Goal: Information Seeking & Learning: Find specific fact

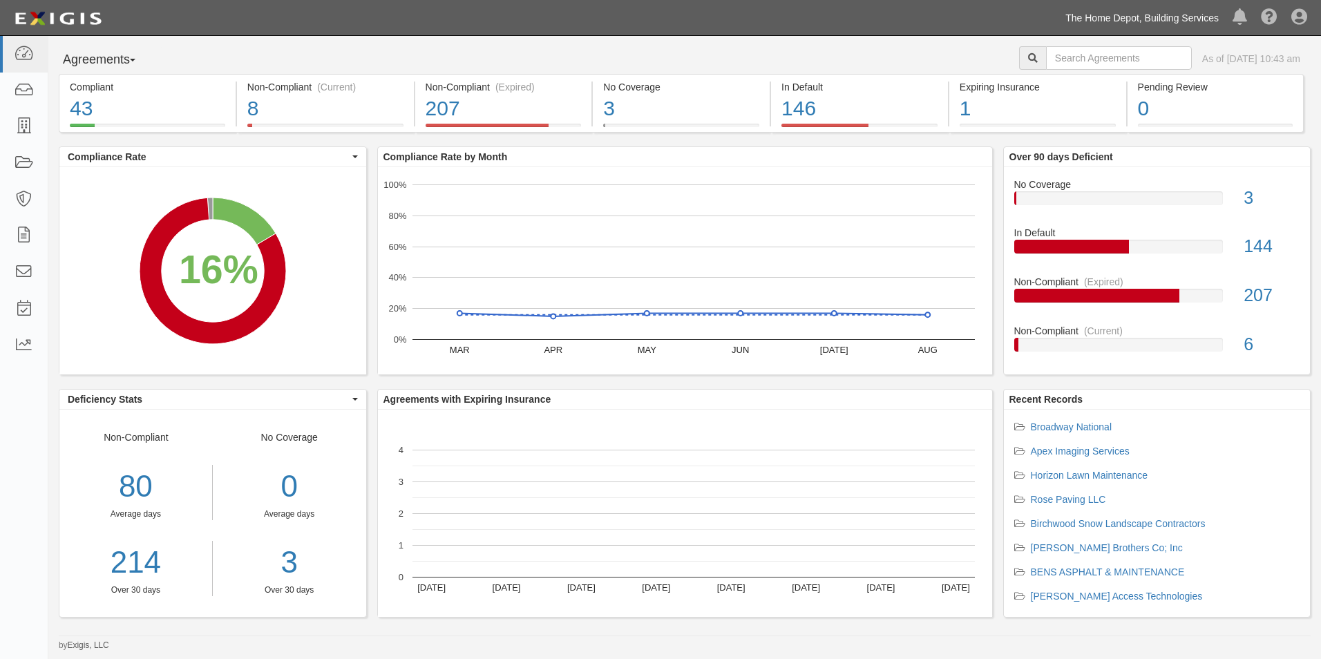
click at [1092, 10] on link "The Home Depot, Building Services" at bounding box center [1141, 18] width 167 height 28
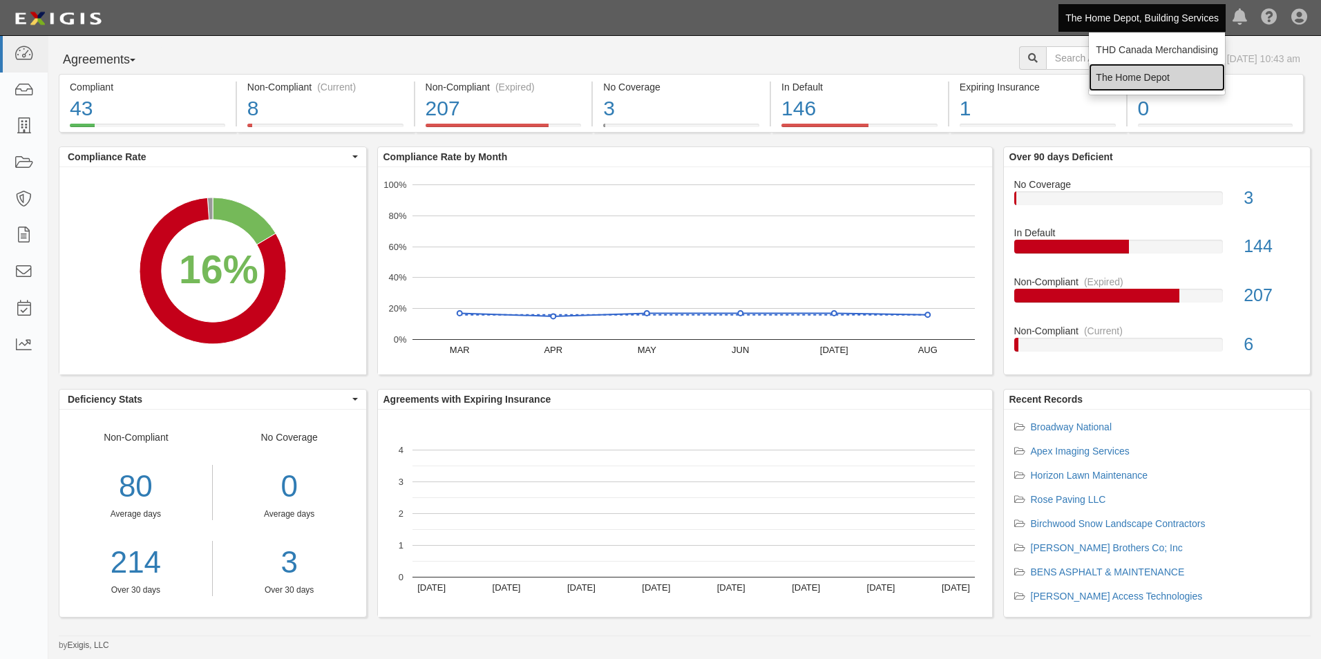
click at [1105, 72] on link "The Home Depot" at bounding box center [1157, 78] width 136 height 28
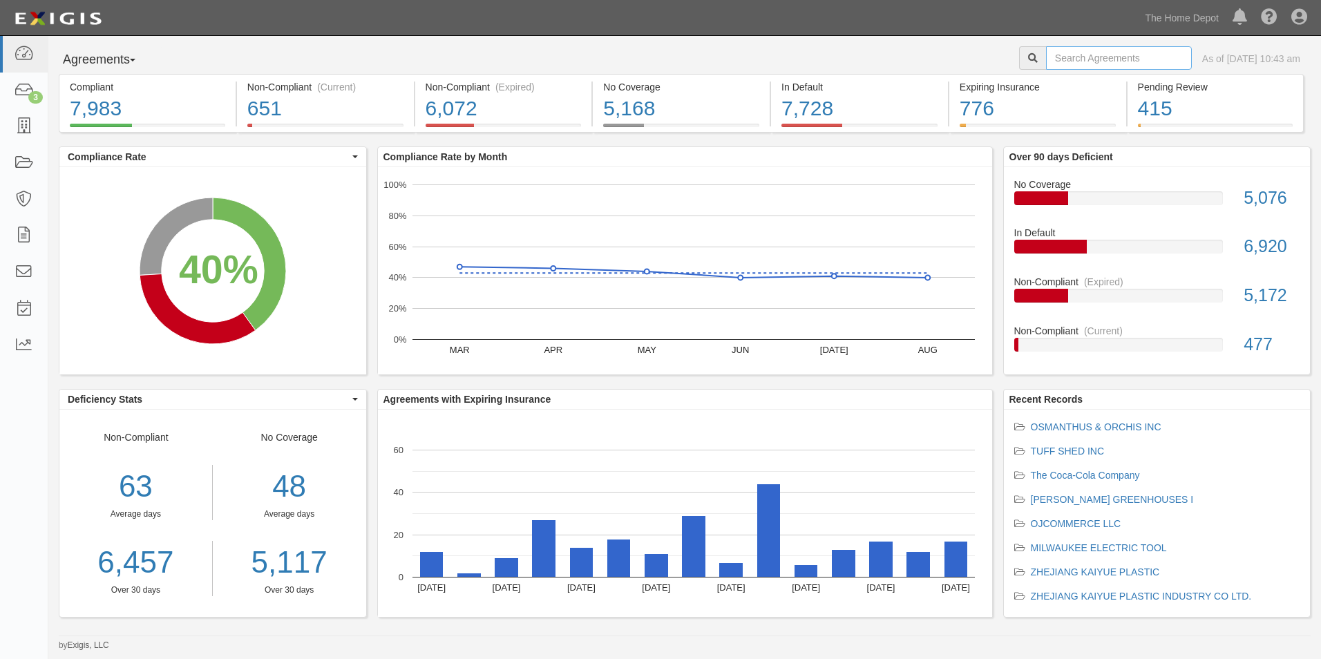
click at [1105, 64] on input "text" at bounding box center [1119, 57] width 146 height 23
type input "[PERSON_NAME]"
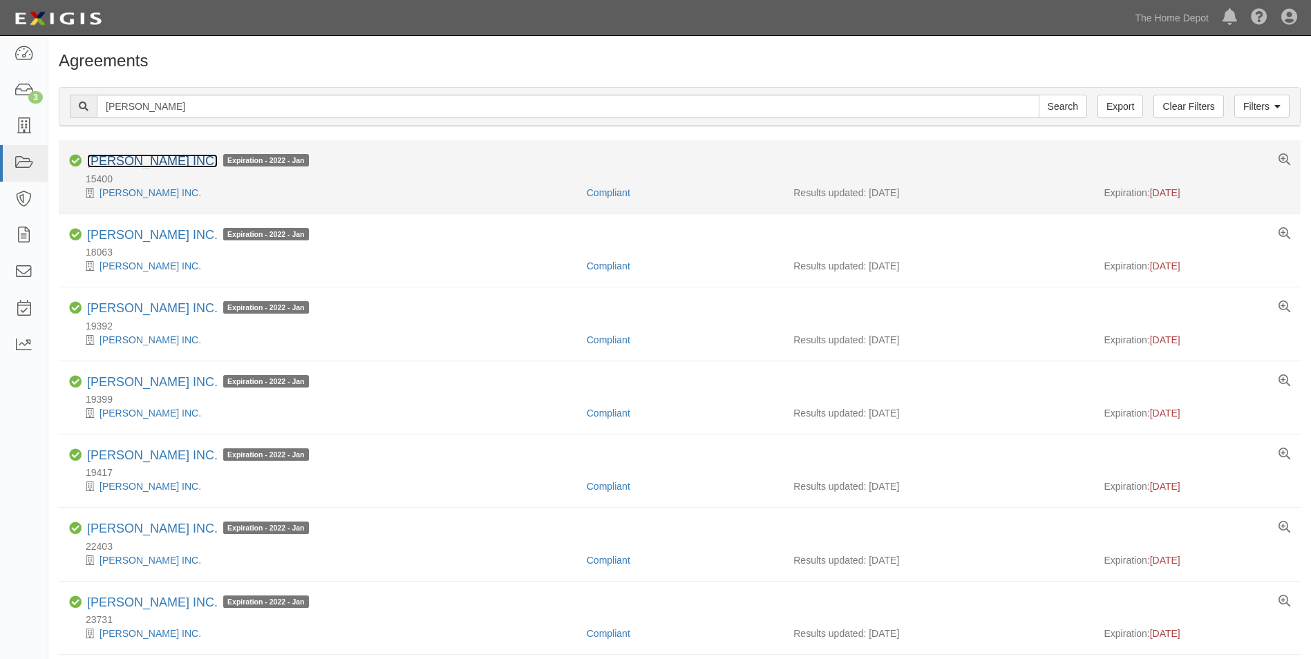
click at [112, 158] on link "MOEN INC." at bounding box center [152, 161] width 131 height 14
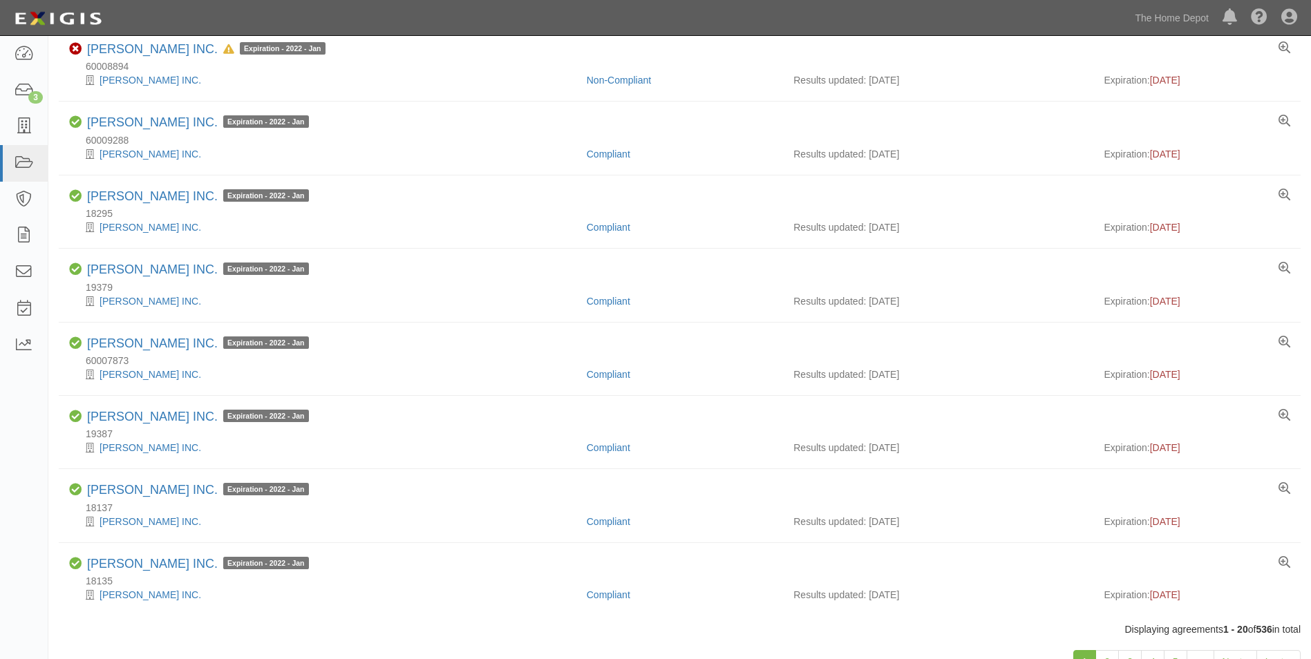
scroll to position [1036, 0]
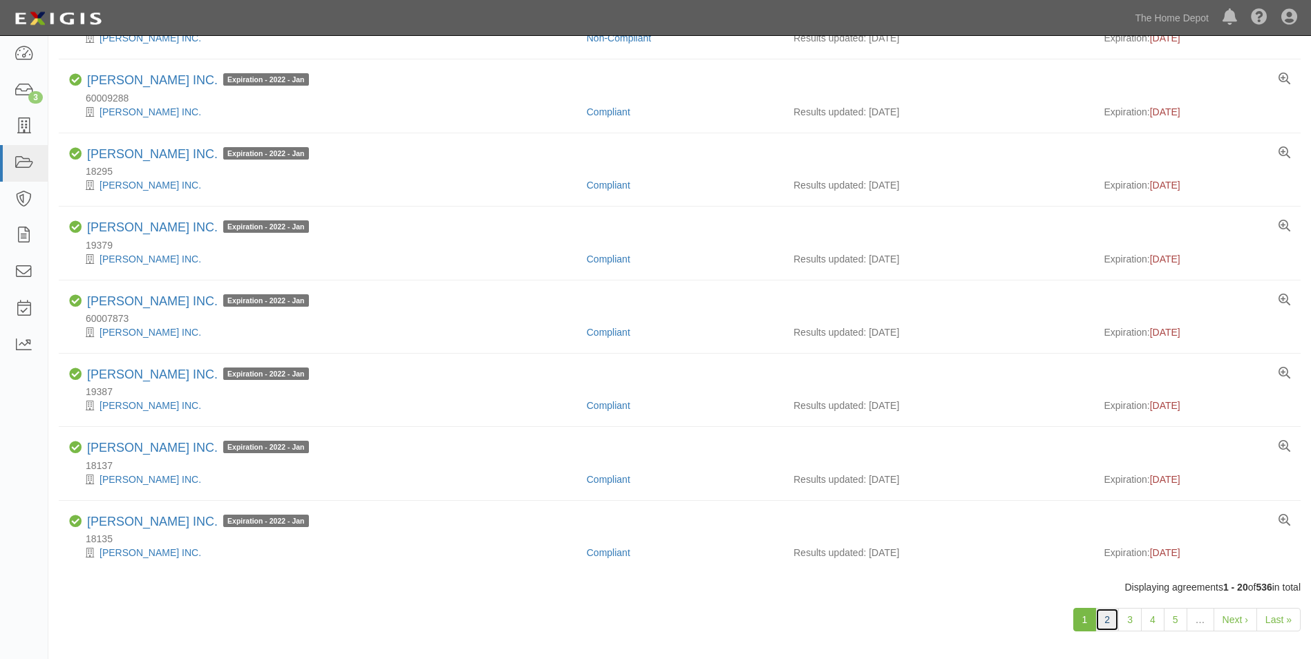
click at [1108, 616] on link "2" at bounding box center [1106, 619] width 23 height 23
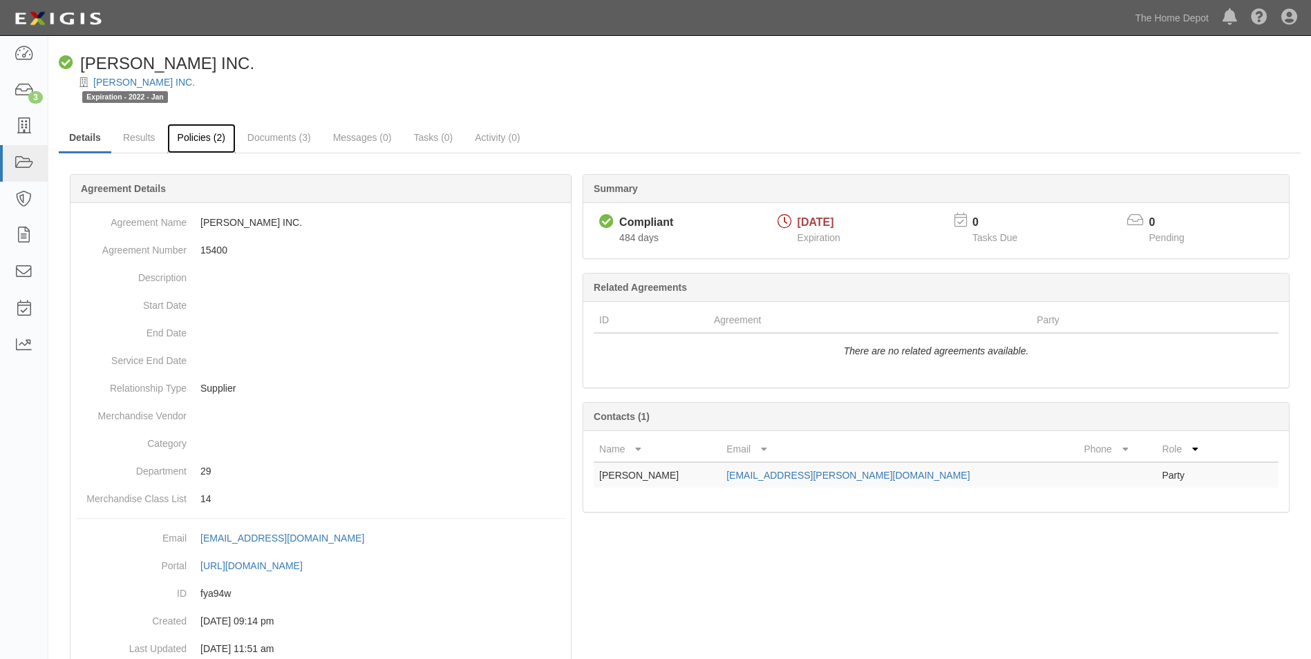
click at [181, 145] on link "Policies (2)" at bounding box center [201, 139] width 68 height 30
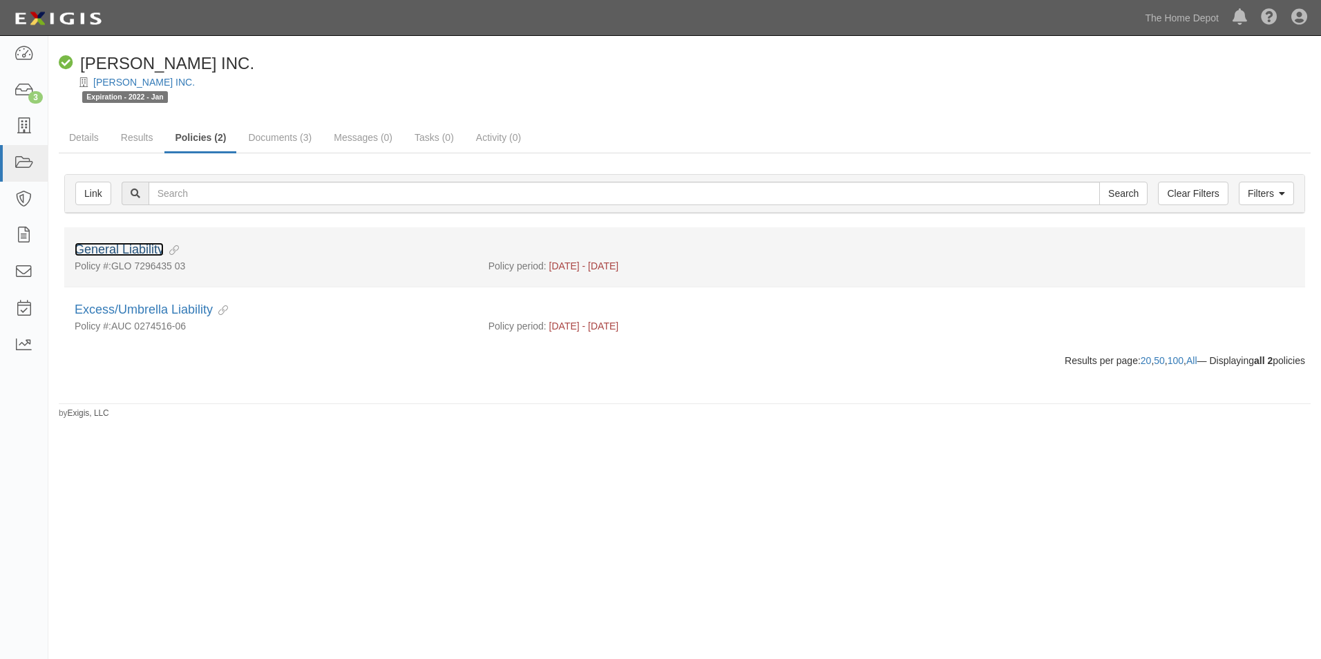
click at [140, 247] on link "General Liability" at bounding box center [119, 250] width 89 height 14
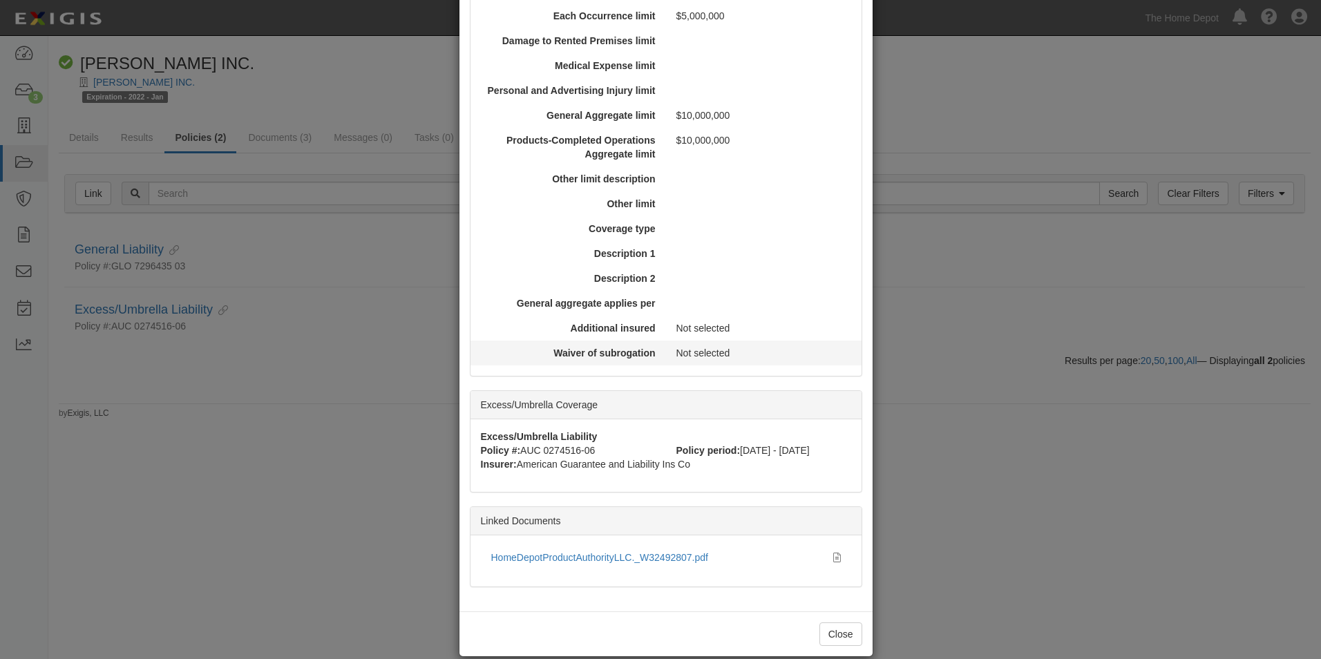
scroll to position [415, 0]
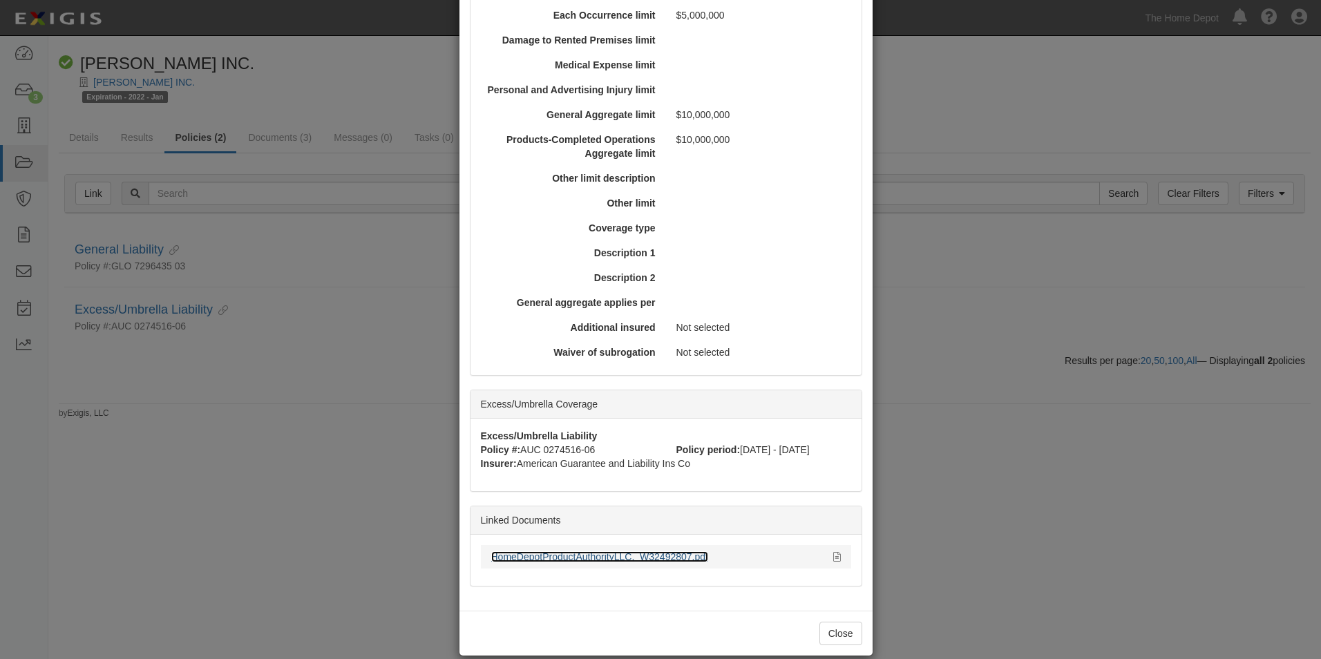
click at [600, 558] on link "HomeDepotProductAuthorityLLC._W32492807.pdf" at bounding box center [599, 556] width 217 height 11
click at [839, 631] on button "Close" at bounding box center [840, 633] width 43 height 23
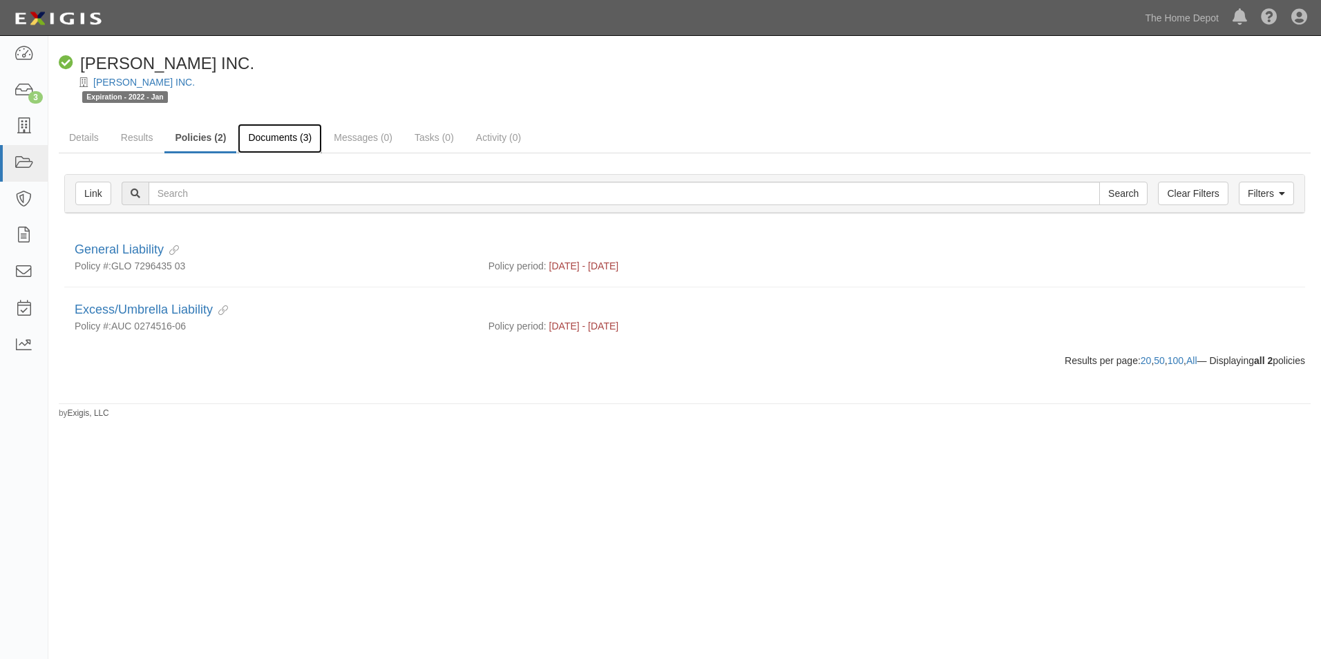
click at [285, 141] on link "Documents (3)" at bounding box center [280, 139] width 84 height 30
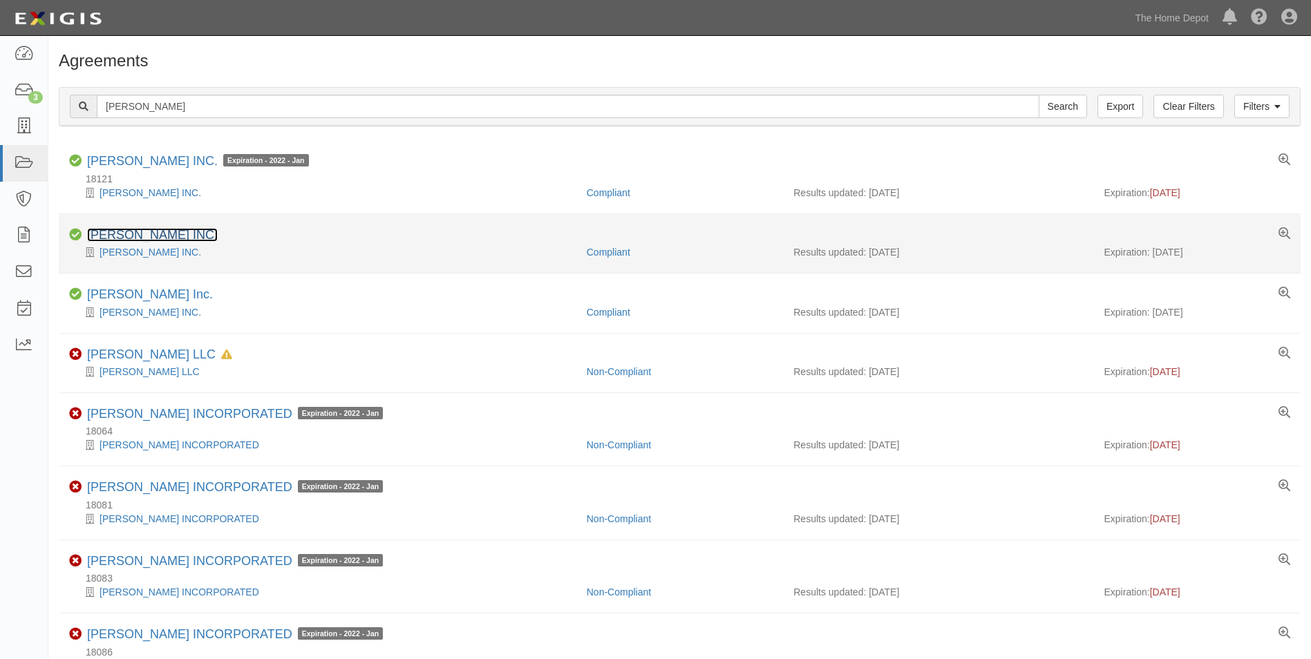
click at [137, 236] on link "[PERSON_NAME] INC." at bounding box center [152, 235] width 131 height 14
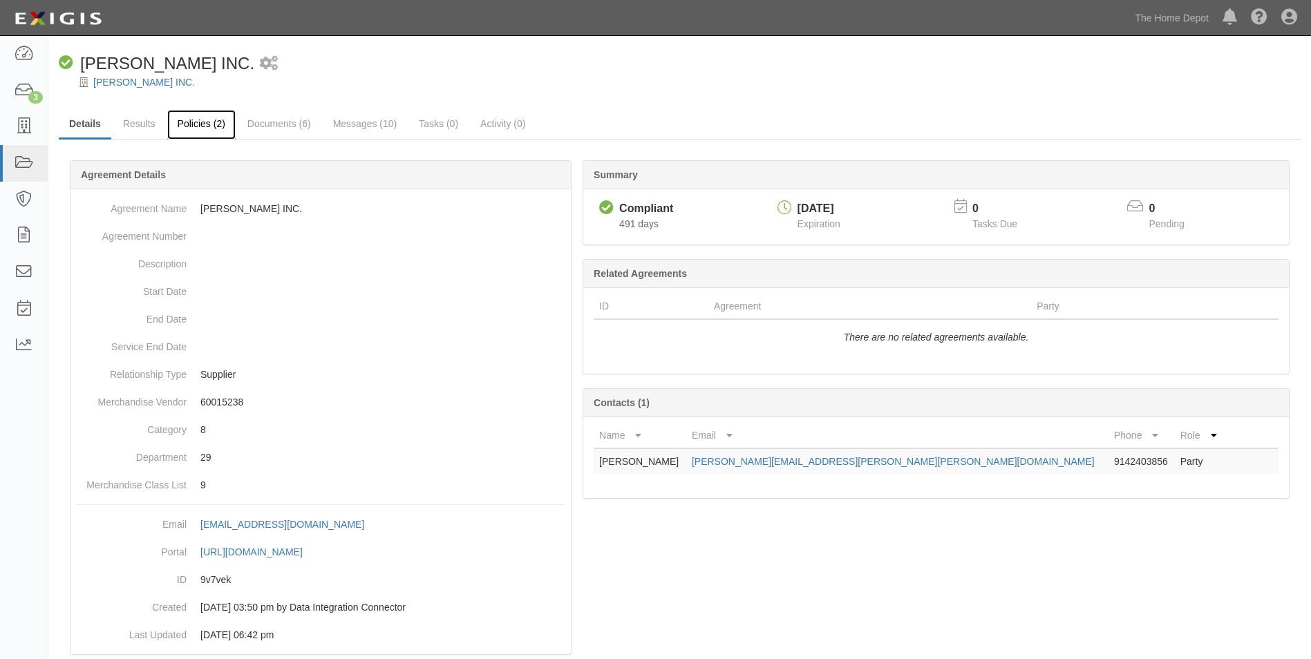
click at [190, 124] on link "Policies (2)" at bounding box center [201, 125] width 68 height 30
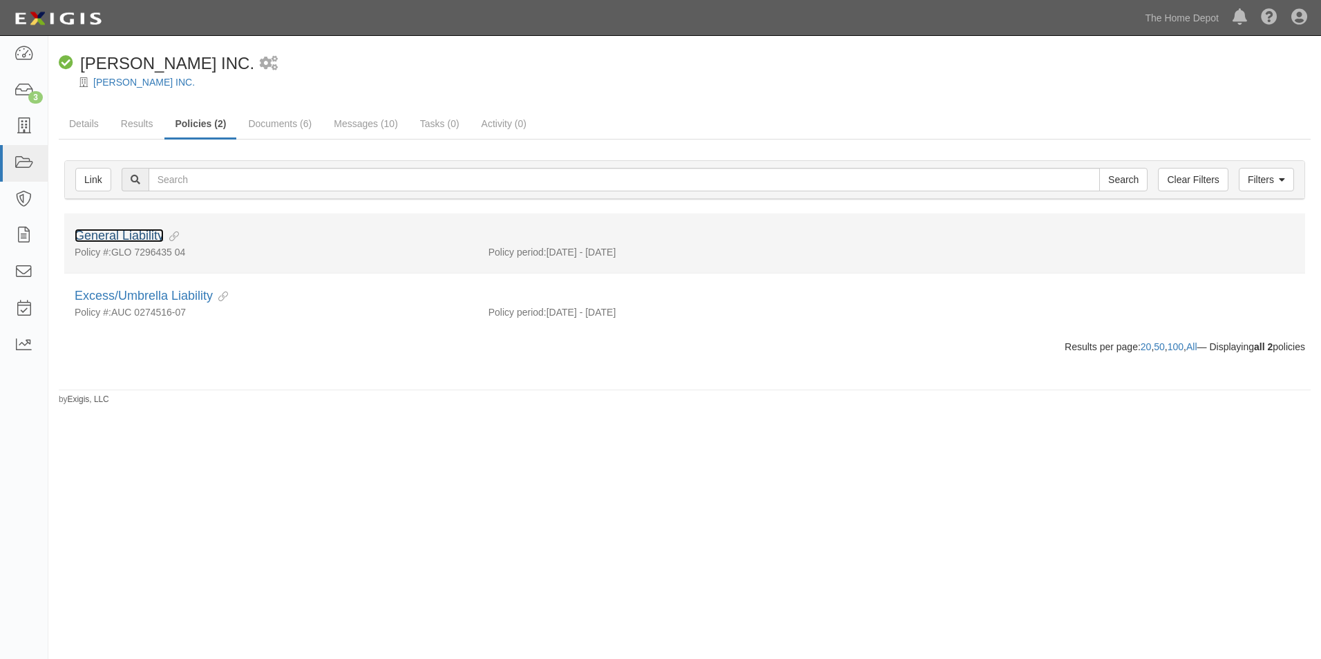
click at [146, 233] on link "General Liability" at bounding box center [119, 236] width 89 height 14
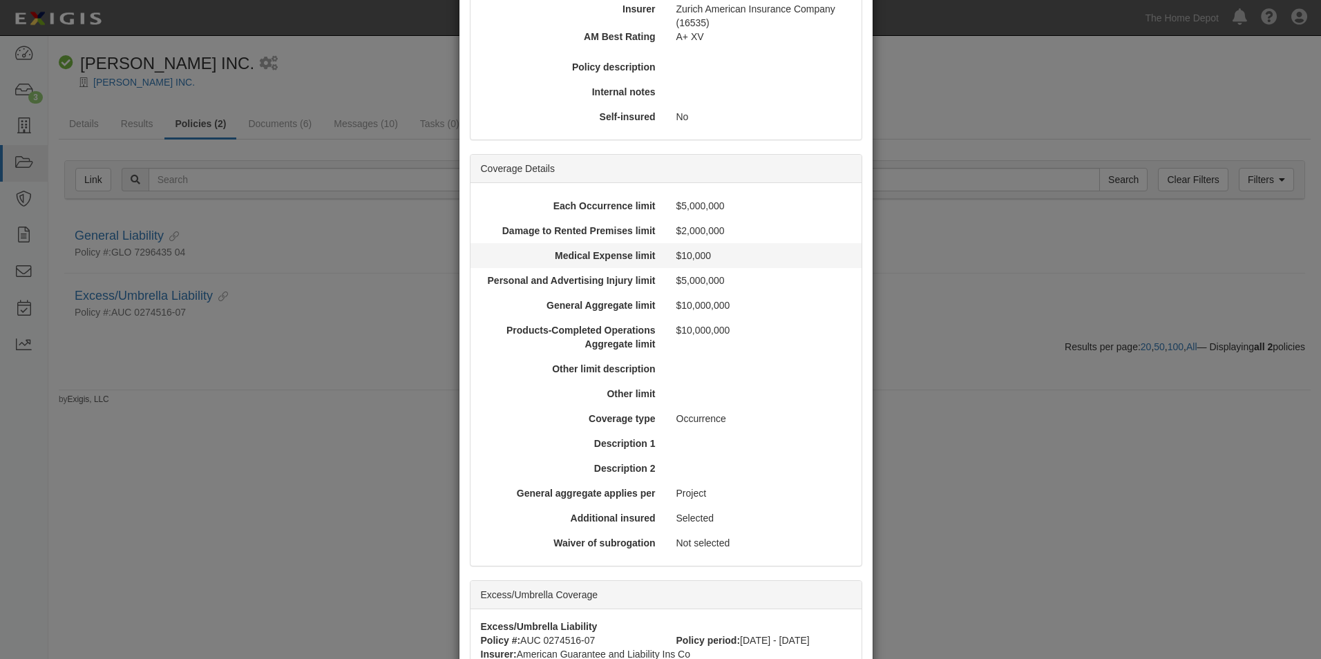
scroll to position [415, 0]
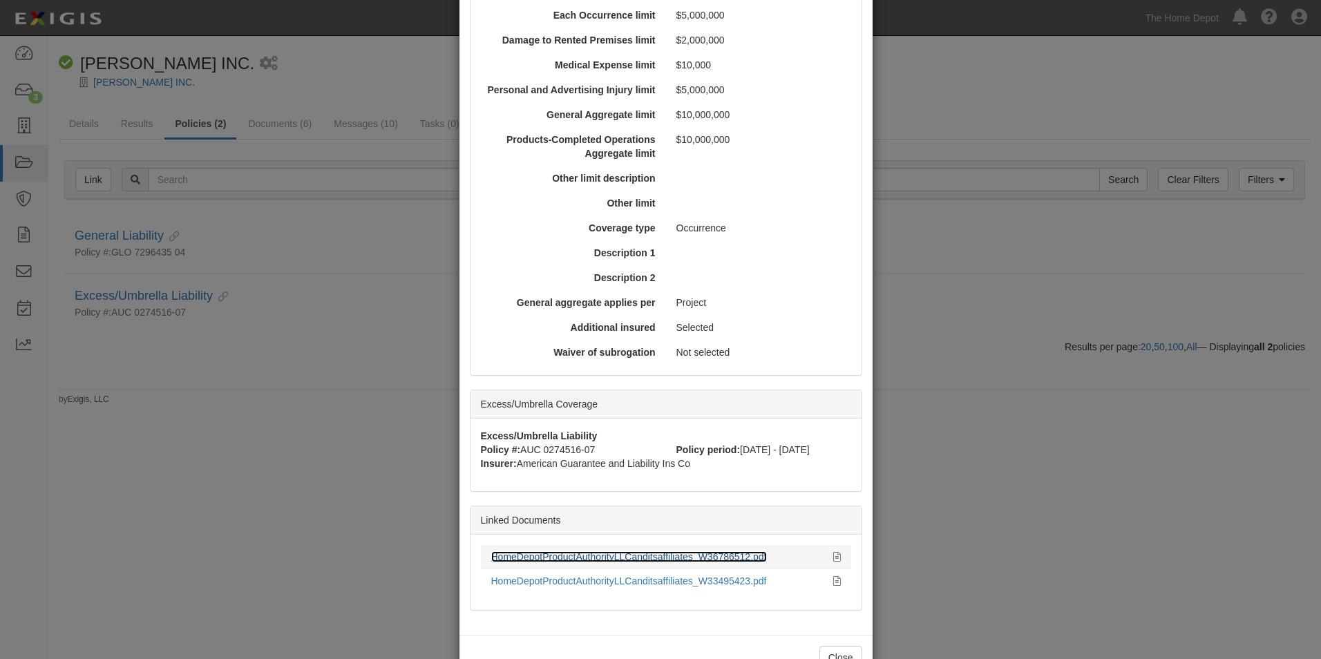
click at [634, 555] on link "HomeDepotProductAuthorityLLCanditsaffiliates_W36786512.pdf" at bounding box center [629, 556] width 276 height 11
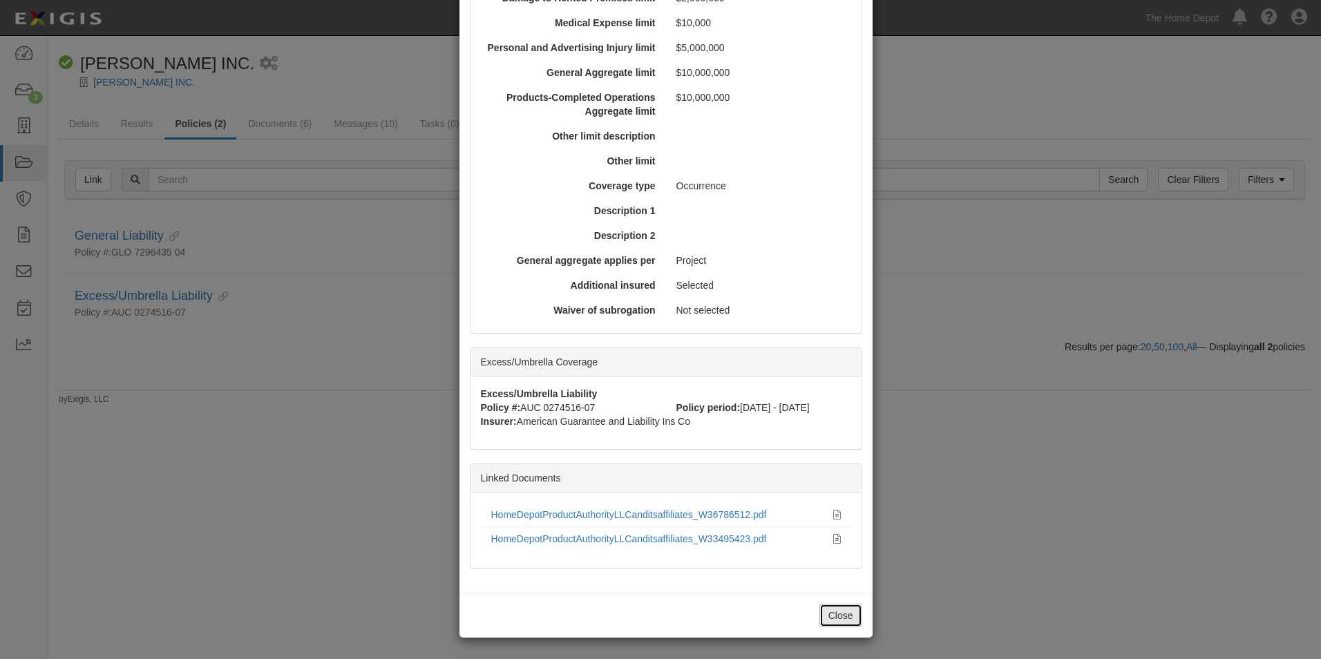
click at [820, 610] on button "Close" at bounding box center [840, 615] width 43 height 23
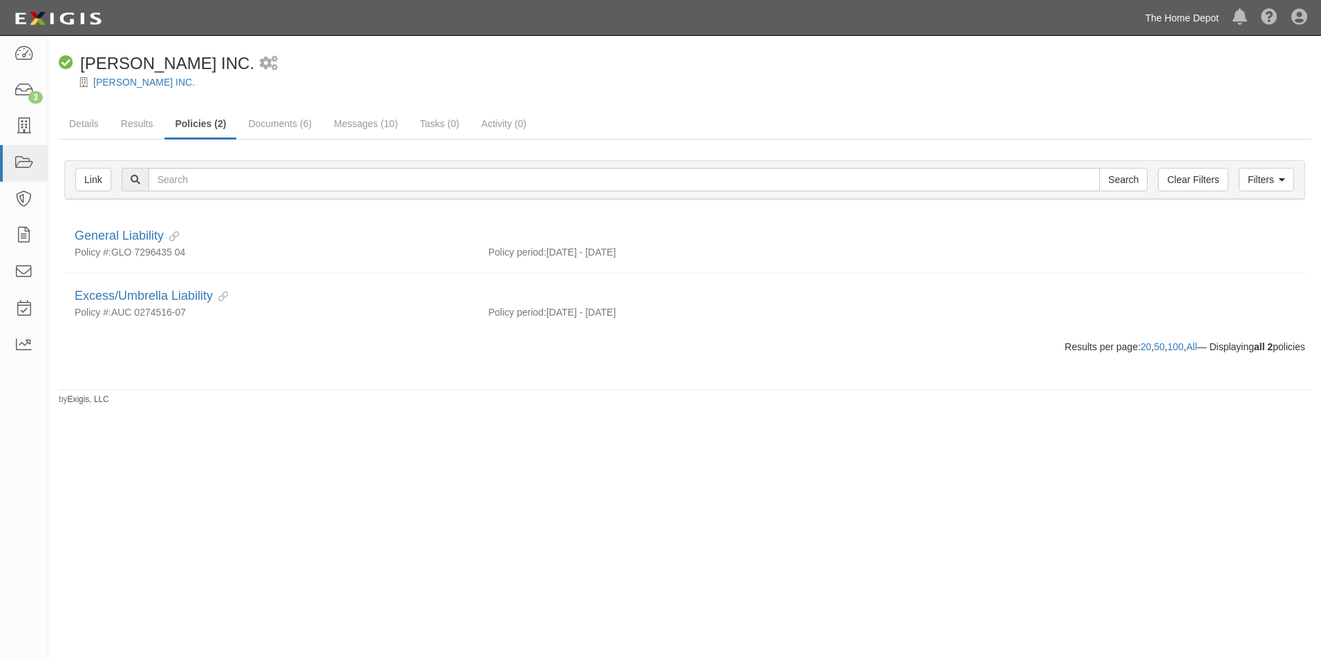
click at [1152, 25] on link "The Home Depot" at bounding box center [1182, 18] width 88 height 28
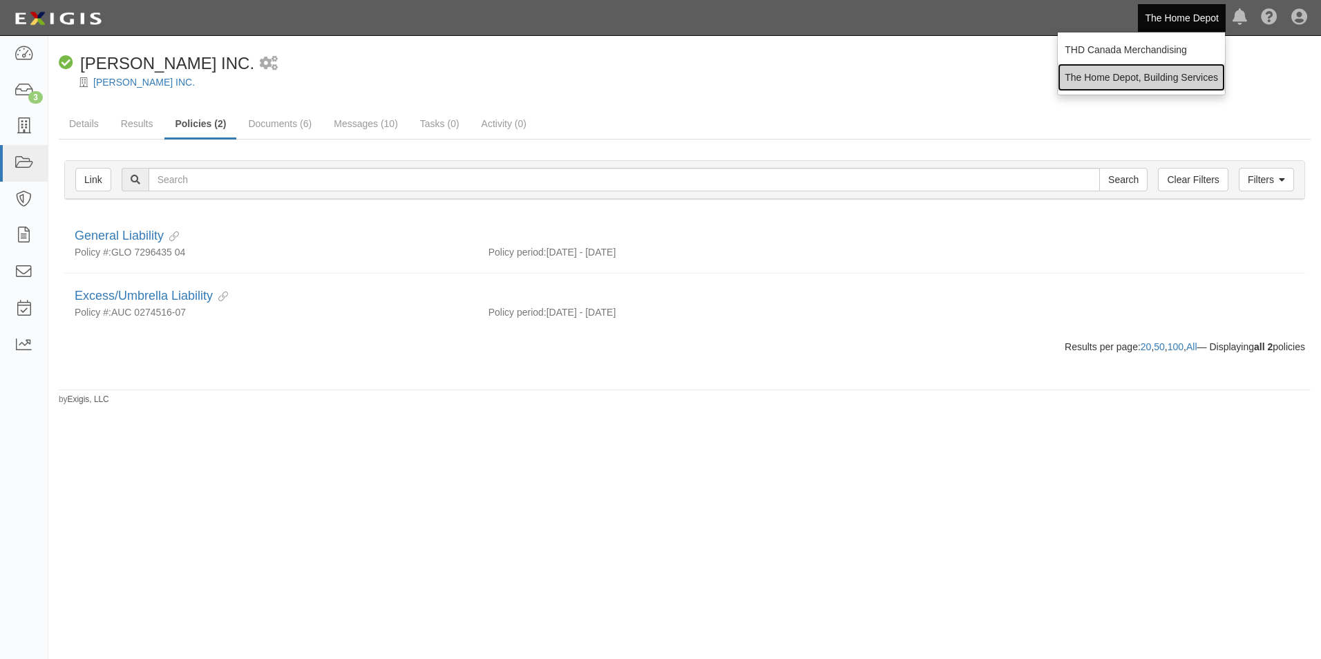
click at [1153, 72] on link "The Home Depot, Building Services" at bounding box center [1141, 78] width 167 height 28
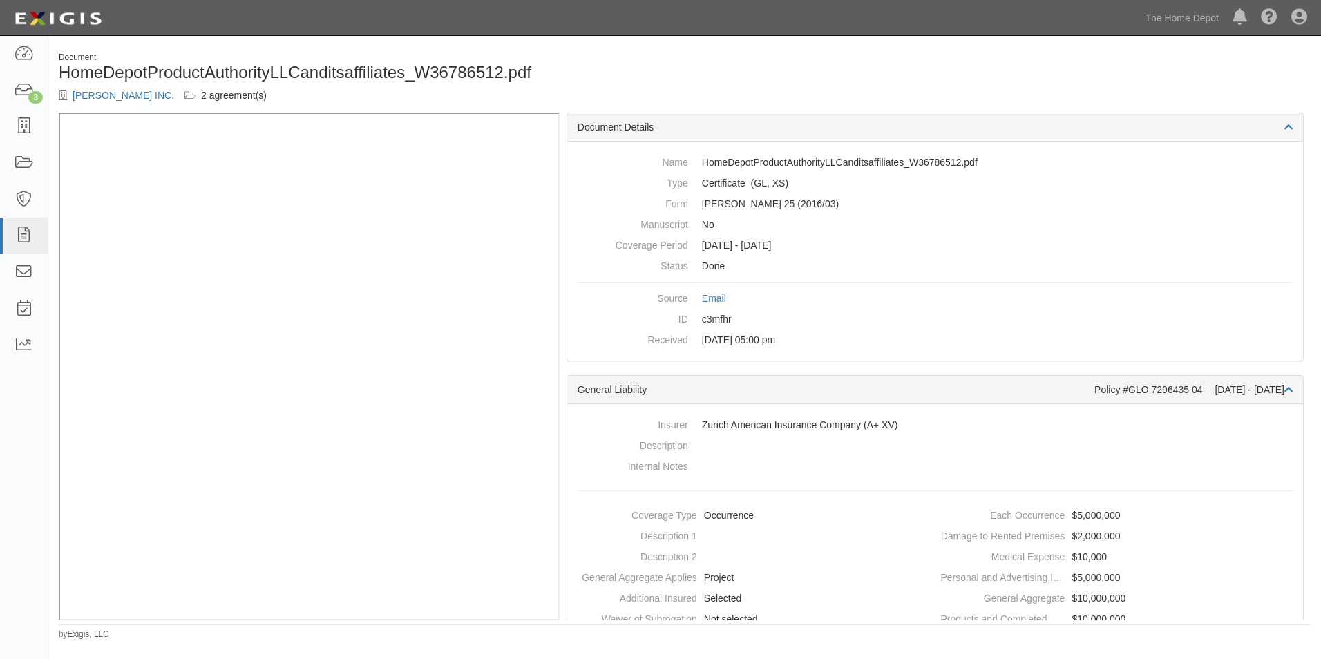
click at [882, 89] on div "Document HomeDepotProductAuthorityLLCanditsaffiliates_W36786512.pdf MOEN INC. 2…" at bounding box center [684, 82] width 1273 height 61
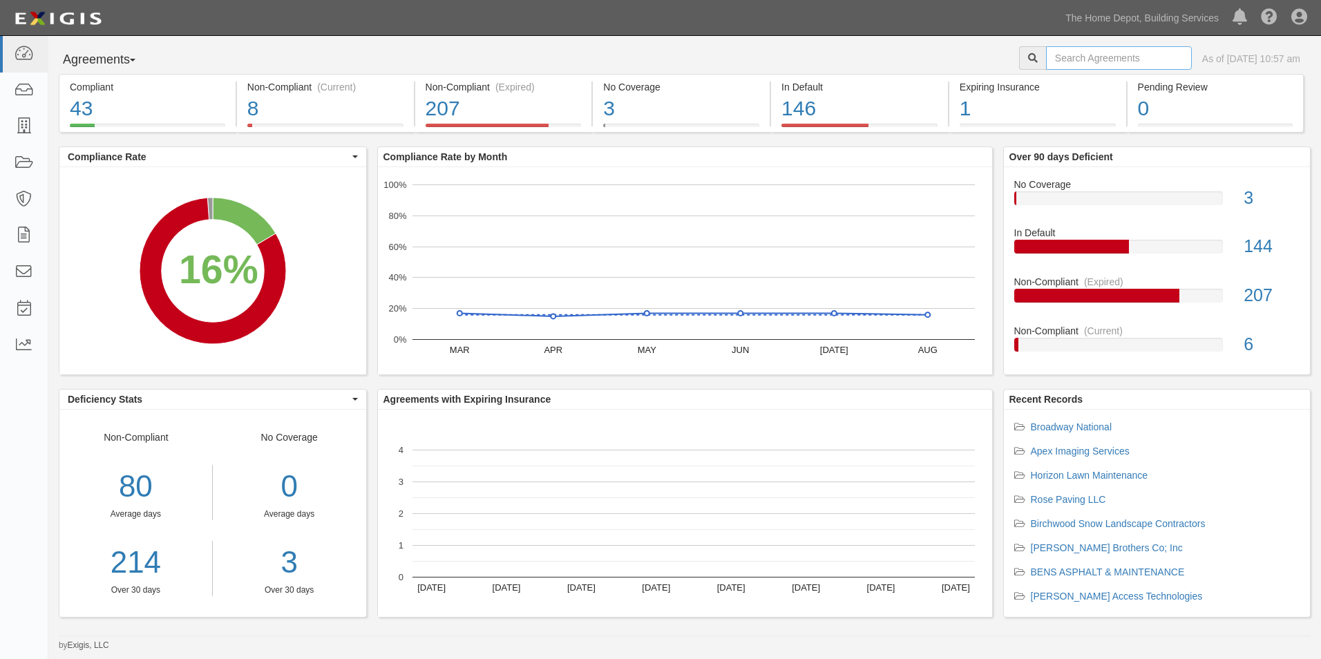
click at [1115, 61] on input "text" at bounding box center [1119, 57] width 146 height 23
type input "Atlantic Southern Paving"
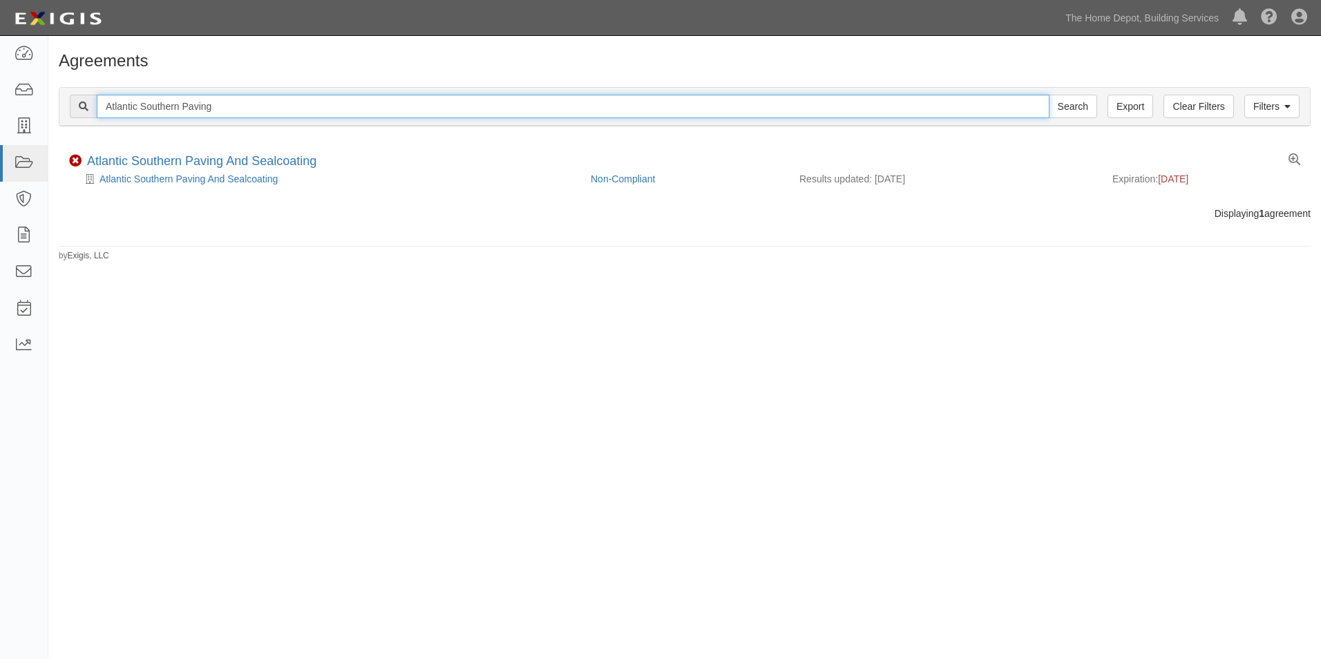
click at [994, 112] on input "Atlantic Southern Paving" at bounding box center [573, 106] width 953 height 23
type input "ROSE PAVING"
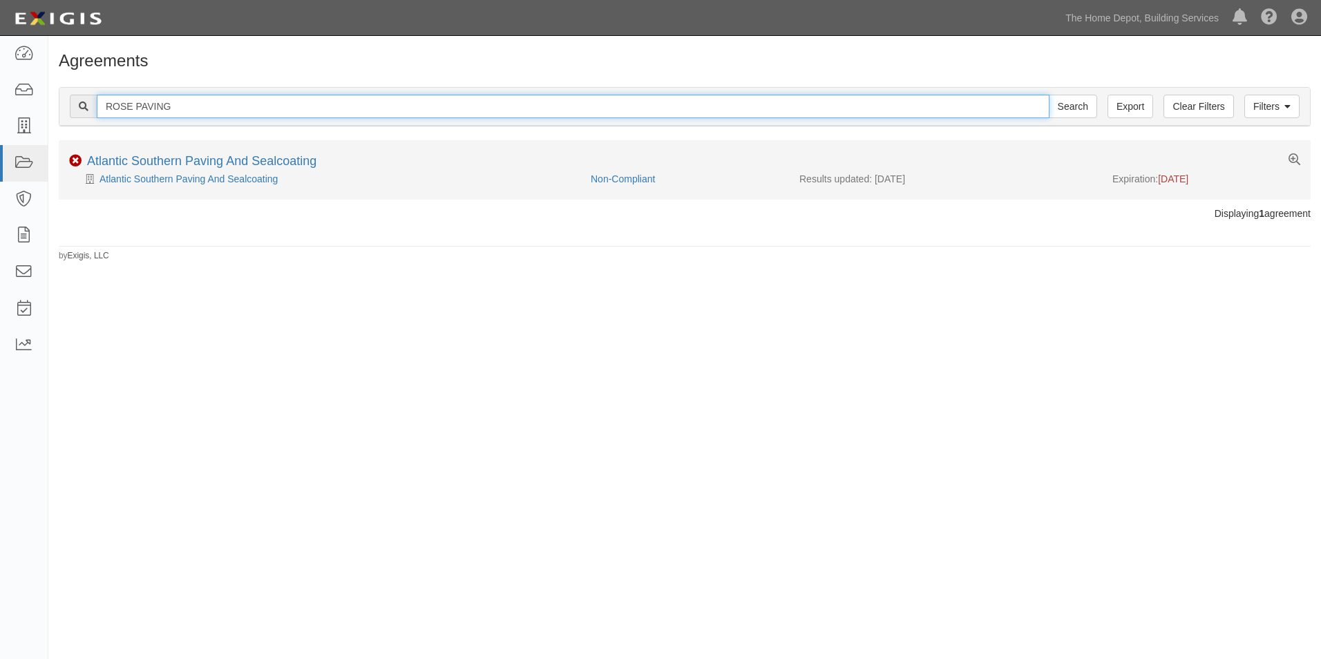
click at [1049, 95] on input "Search" at bounding box center [1073, 106] width 48 height 23
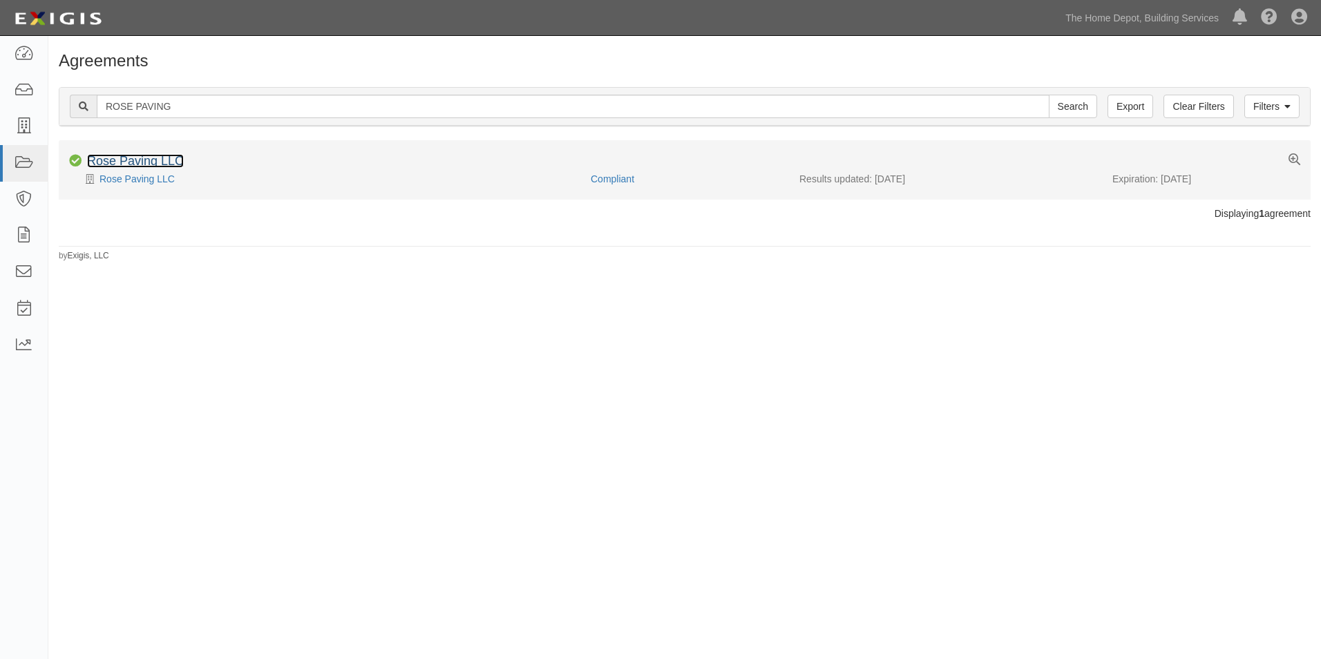
click at [130, 158] on link "Rose Paving LLC" at bounding box center [135, 161] width 97 height 14
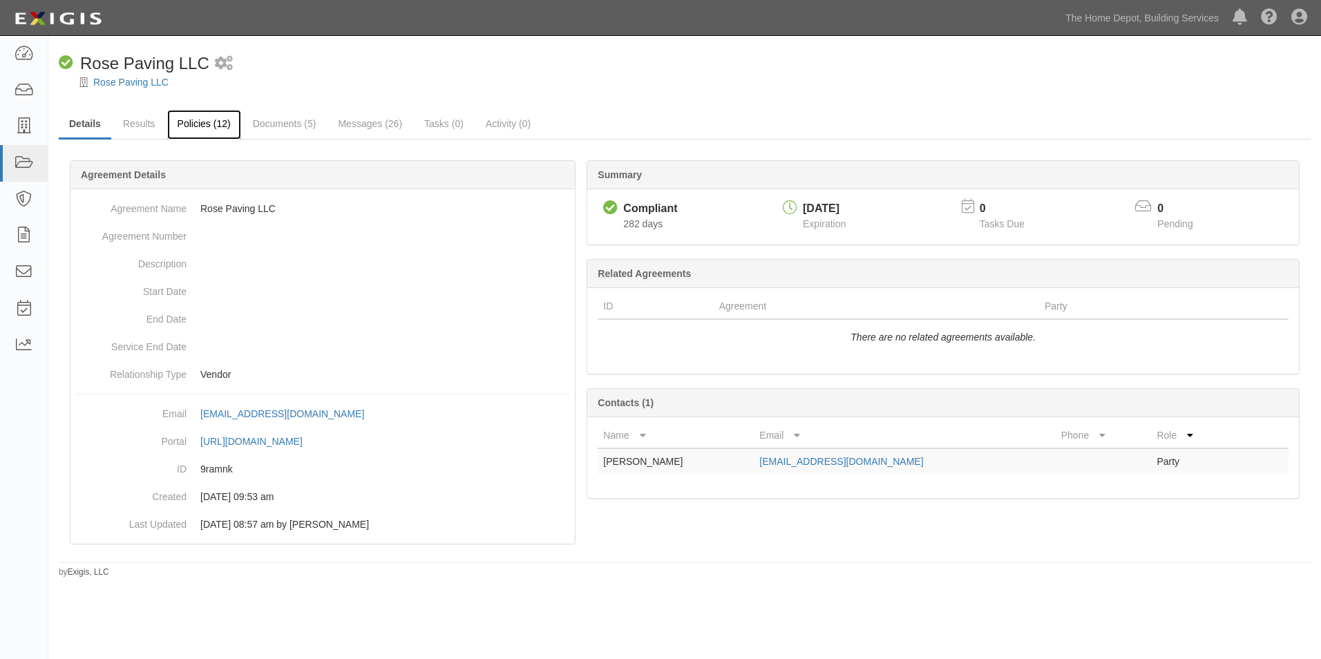
click at [179, 128] on link "Policies (12)" at bounding box center [204, 125] width 74 height 30
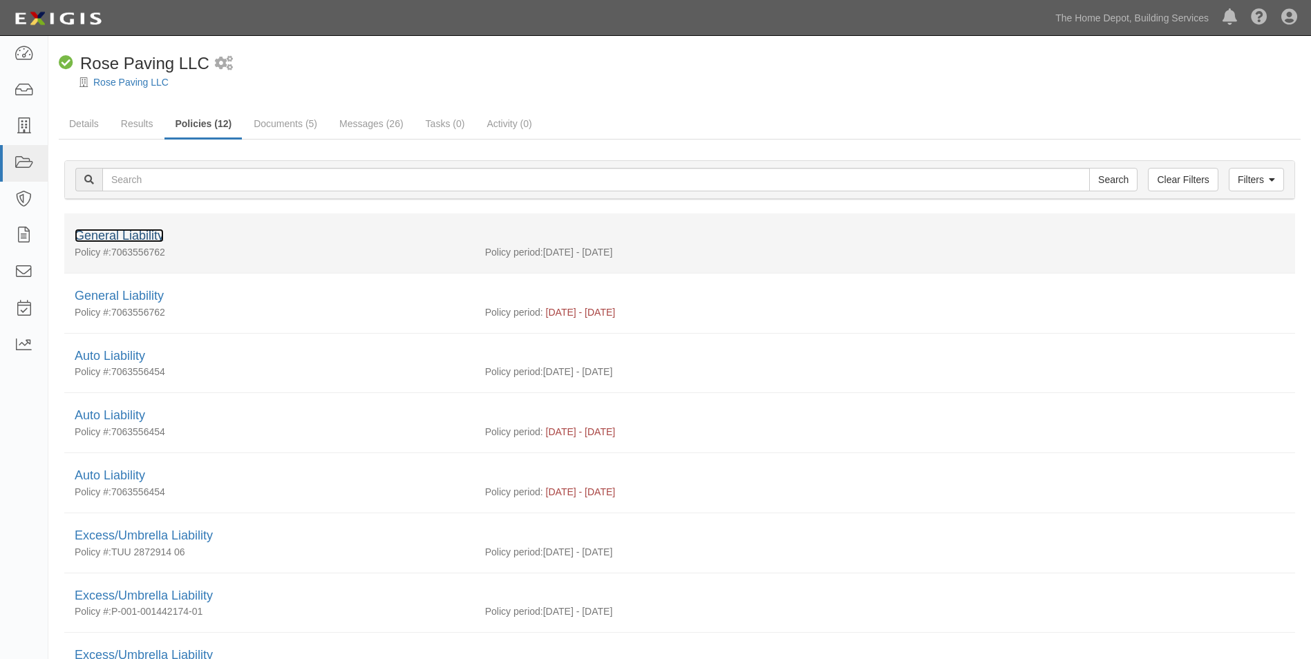
click at [134, 236] on link "General Liability" at bounding box center [119, 236] width 89 height 14
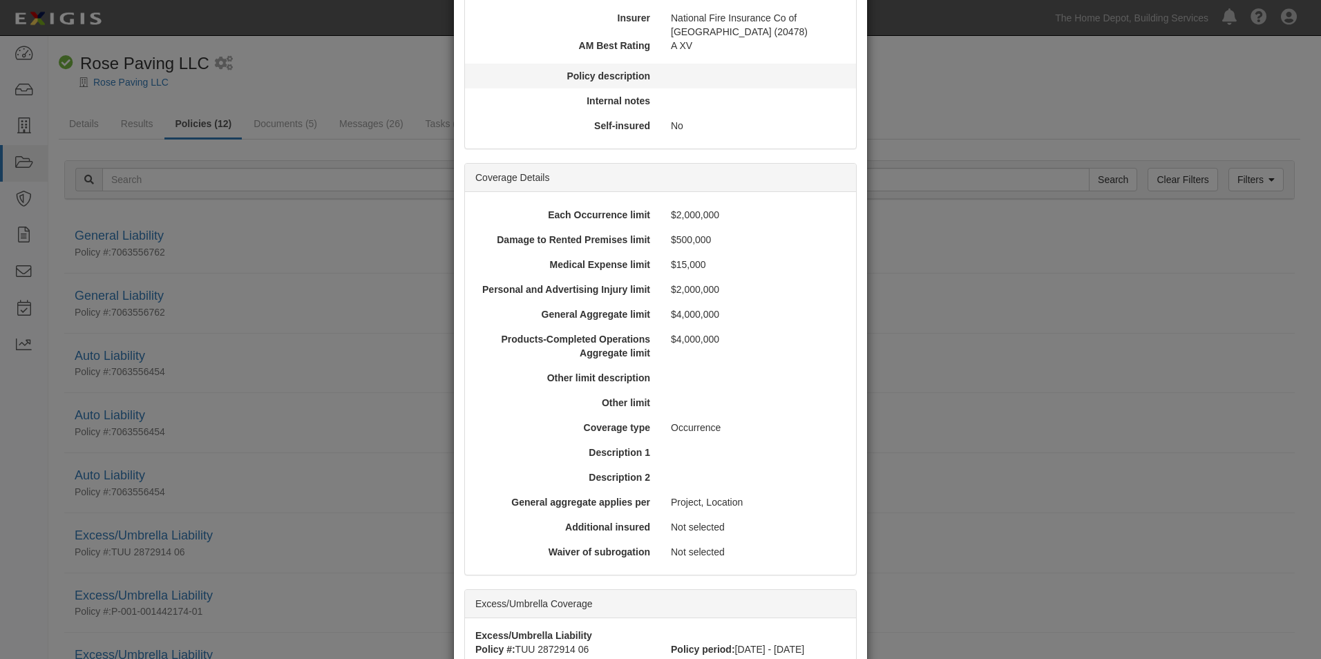
scroll to position [484, 0]
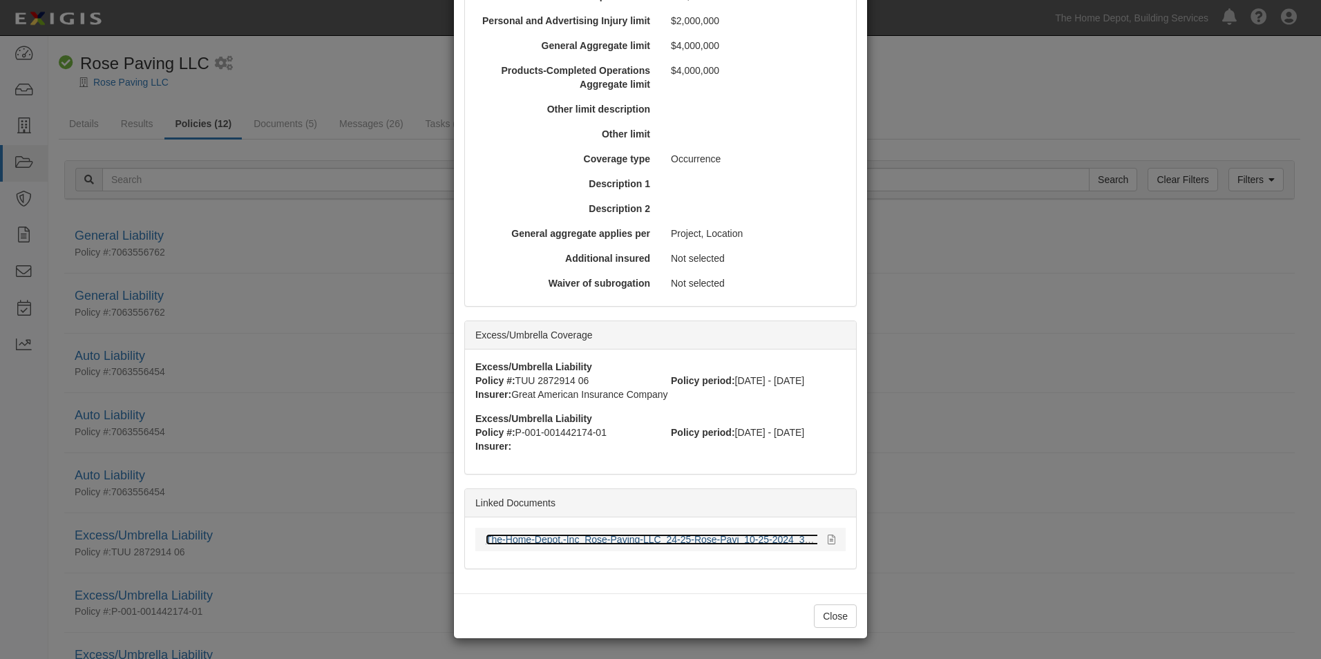
click at [667, 543] on link "The-Home-Depot,-Inc_Rose-Paving-LLC_24-25-Rose-Pavi_10-25-2024_383230486.pdf" at bounding box center [675, 539] width 378 height 11
